Goal: Use online tool/utility

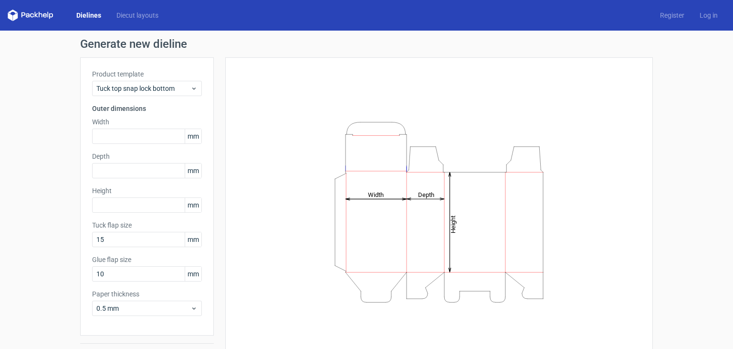
click at [383, 237] on icon "Height Depth Width" at bounding box center [439, 211] width 286 height 191
drag, startPoint x: 370, startPoint y: 198, endPoint x: 379, endPoint y: 213, distance: 17.1
click at [379, 213] on icon "Height Depth Width" at bounding box center [439, 211] width 286 height 191
click at [111, 88] on span "Tuck top snap lock bottom" at bounding box center [143, 89] width 94 height 10
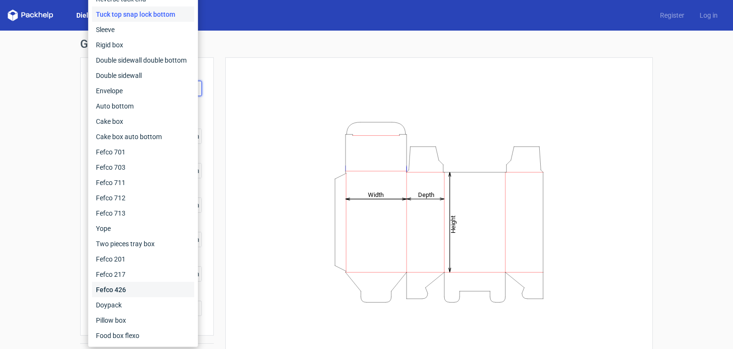
scroll to position [25, 0]
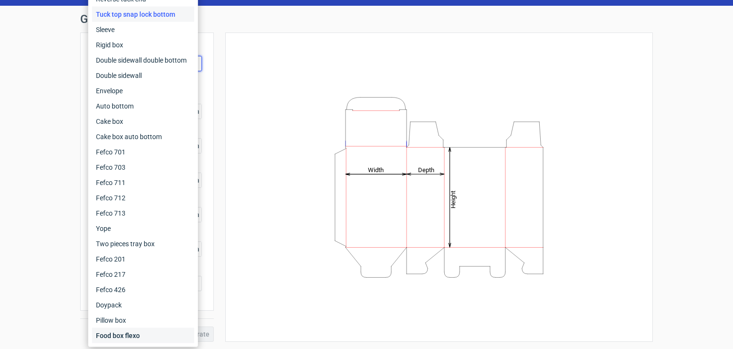
click at [132, 329] on div "Food box flexo" at bounding box center [143, 335] width 102 height 15
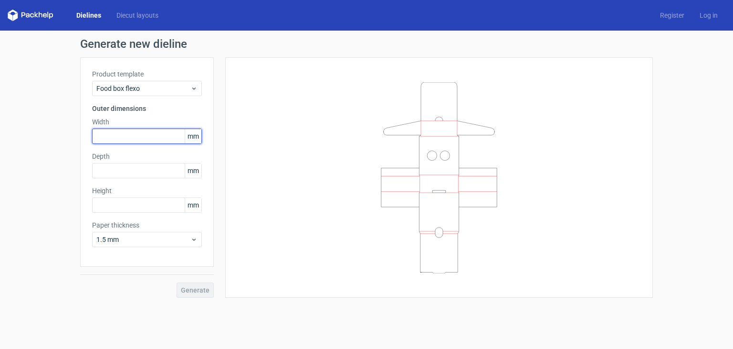
click at [153, 137] on input "text" at bounding box center [147, 135] width 110 height 15
type input "1"
type input "235"
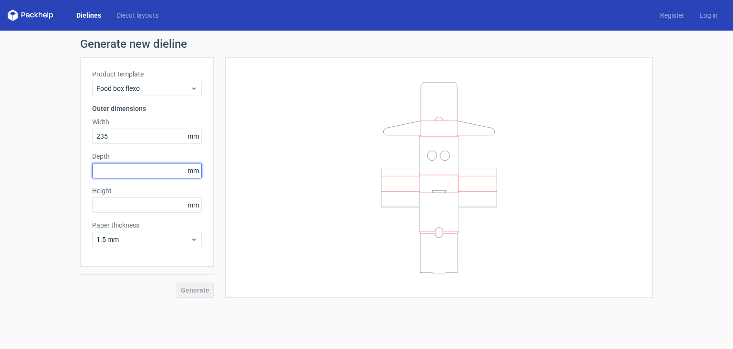
click at [137, 170] on input "text" at bounding box center [147, 170] width 110 height 15
type input "65"
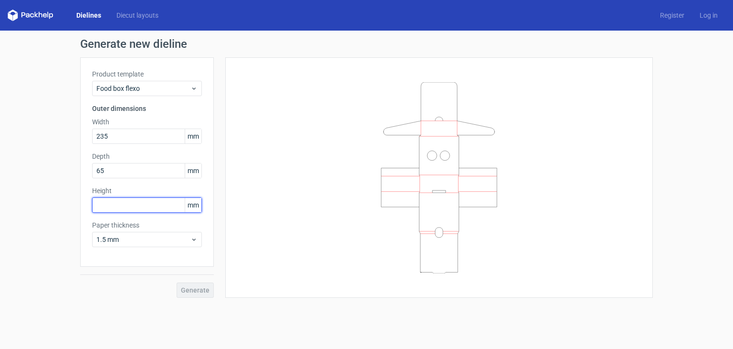
click at [141, 205] on input "text" at bounding box center [147, 204] width 110 height 15
type input "150"
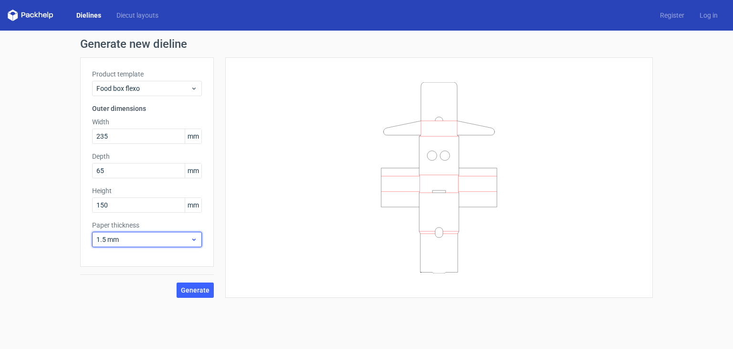
click at [178, 235] on span "1.5 mm" at bounding box center [143, 239] width 94 height 10
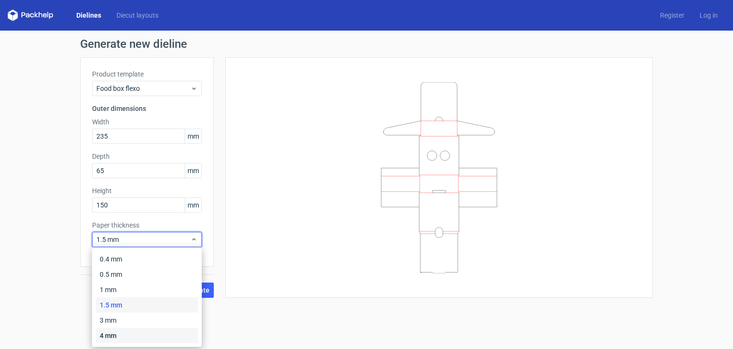
click at [121, 332] on div "4 mm" at bounding box center [147, 335] width 102 height 15
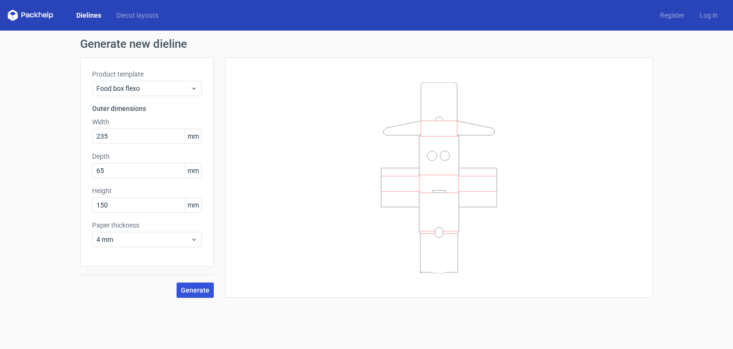
click at [199, 294] on button "Generate" at bounding box center [195, 289] width 37 height 15
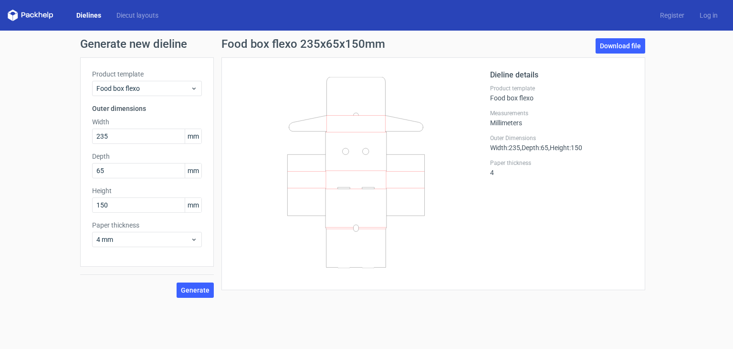
click at [124, 78] on label "Product template" at bounding box center [147, 74] width 110 height 10
click at [126, 86] on span "Food box flexo" at bounding box center [143, 89] width 94 height 10
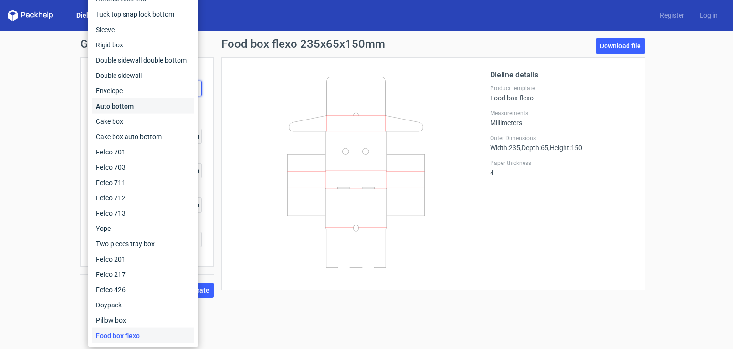
click at [122, 106] on div "Auto bottom" at bounding box center [143, 105] width 102 height 15
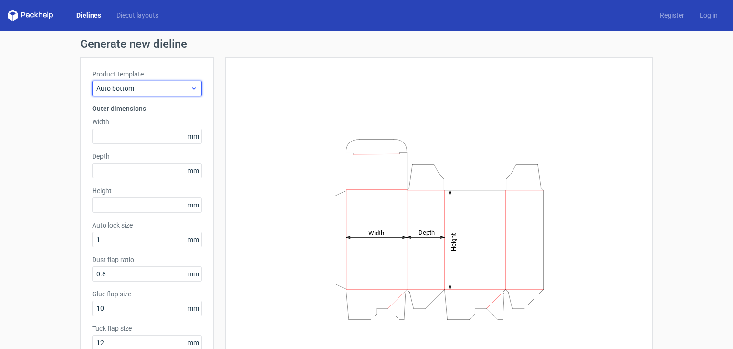
click at [139, 84] on span "Auto bottom" at bounding box center [143, 89] width 94 height 10
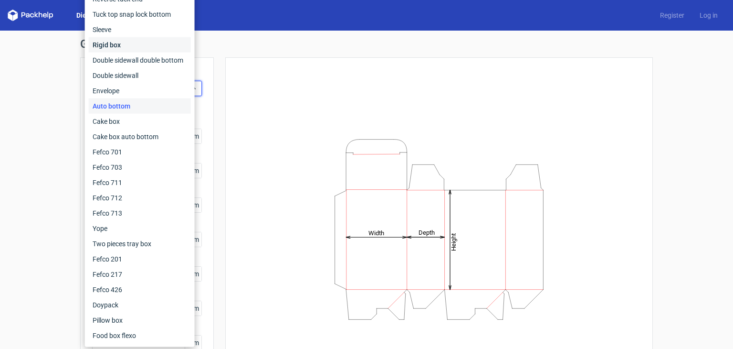
click at [133, 45] on div "Rigid box" at bounding box center [140, 44] width 102 height 15
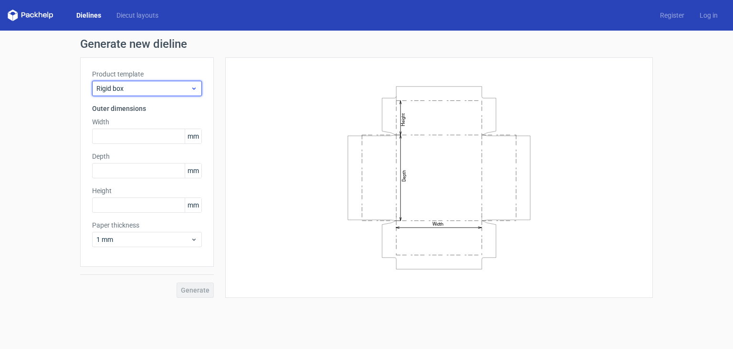
click at [122, 87] on span "Rigid box" at bounding box center [143, 89] width 94 height 10
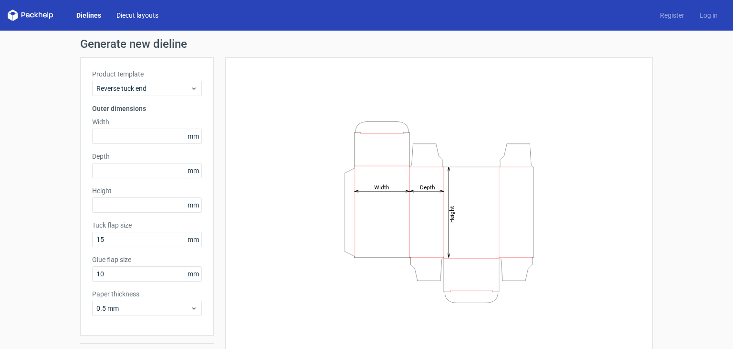
click at [128, 14] on link "Diecut layouts" at bounding box center [137, 16] width 57 height 10
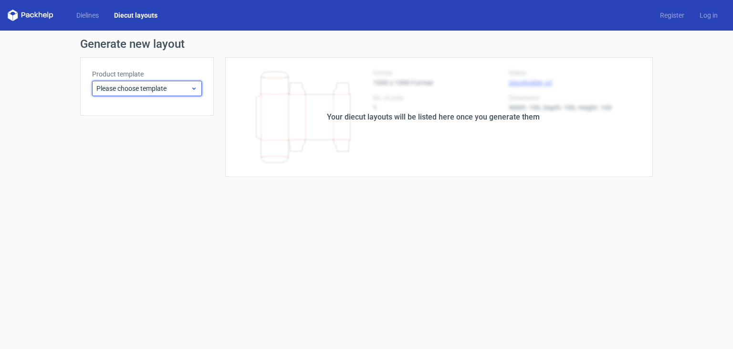
click at [134, 89] on span "Please choose template" at bounding box center [143, 89] width 94 height 10
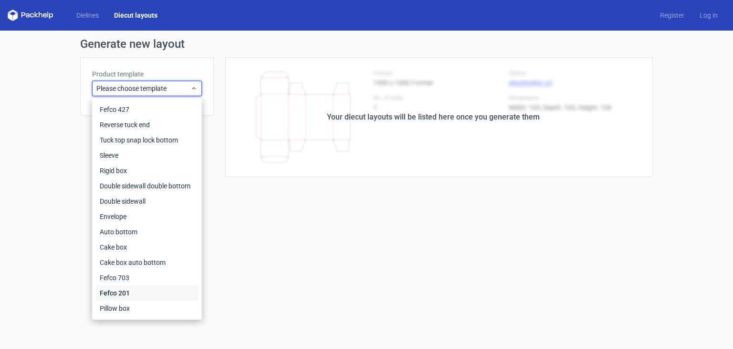
click at [121, 292] on div "Fefco 201" at bounding box center [147, 292] width 102 height 15
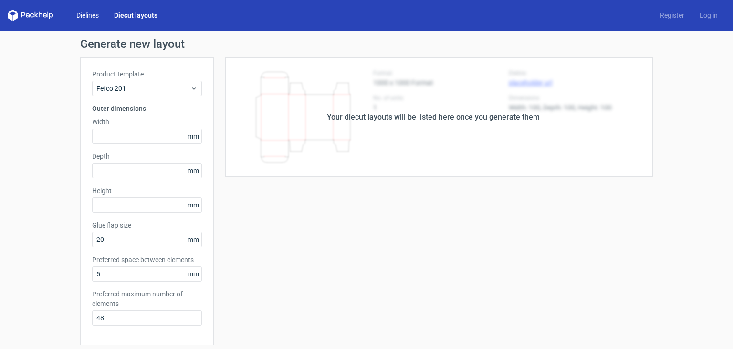
click at [80, 12] on link "Dielines" at bounding box center [88, 16] width 38 height 10
